Goal: Check status: Check status

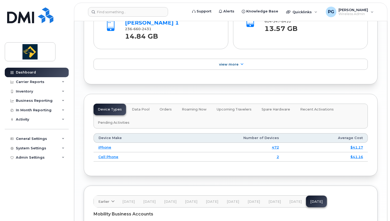
scroll to position [792, 0]
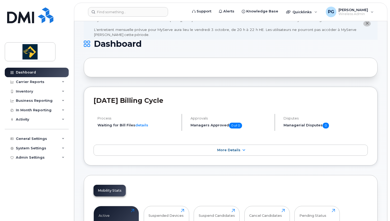
scroll to position [23, 0]
click at [222, 151] on span "More Details" at bounding box center [228, 150] width 23 height 4
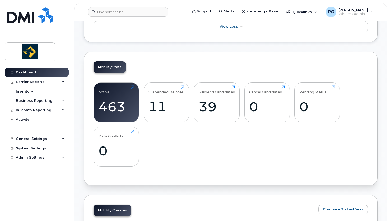
scroll to position [191, 0]
click at [221, 116] on div "Click to view more" at bounding box center [216, 116] width 36 height 5
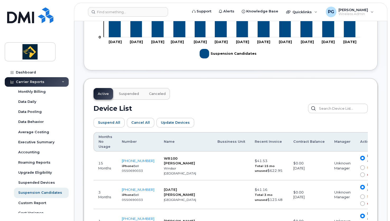
scroll to position [219, 0]
drag, startPoint x: 96, startPoint y: 135, endPoint x: 117, endPoint y: 122, distance: 25.6
click at [131, 91] on button "Suspended" at bounding box center [129, 94] width 29 height 12
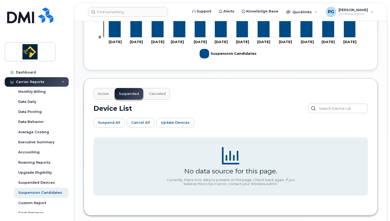
click at [150, 92] on span "Canceled" at bounding box center [157, 94] width 17 height 4
click at [111, 91] on button "Active" at bounding box center [103, 94] width 20 height 12
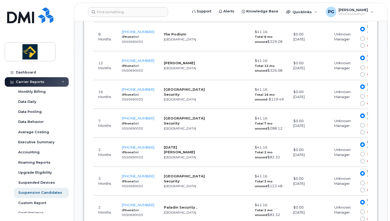
scroll to position [532, 0]
